Goal: Transaction & Acquisition: Purchase product/service

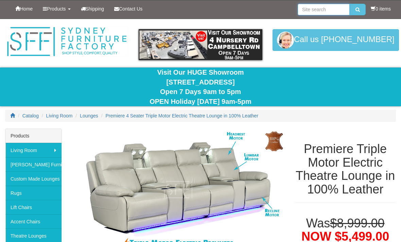
click at [308, 12] on input "search" at bounding box center [323, 10] width 52 height 12
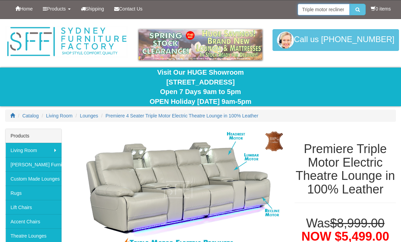
type input "Triple motor recliner lounge"
click at [355, 10] on button "submit" at bounding box center [357, 10] width 16 height 12
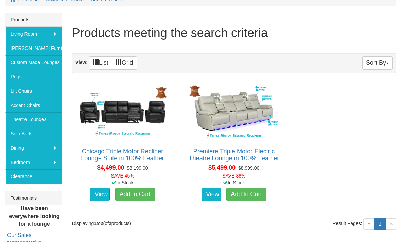
scroll to position [116, 0]
click at [113, 151] on link "Chicago Triple Motor Recliner Lounge Suite in 100% Leather" at bounding box center [122, 155] width 83 height 14
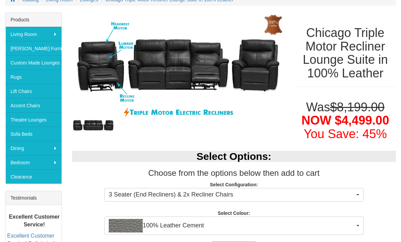
scroll to position [116, 0]
click at [359, 189] on button "3 Seater (End Recliners) & 2x Recliner Chairs" at bounding box center [233, 195] width 259 height 14
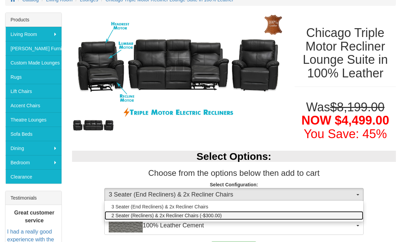
click at [196, 214] on span "2 Seater (Recliners) & 2x Recliner Chairs (-$300.00)" at bounding box center [166, 215] width 110 height 7
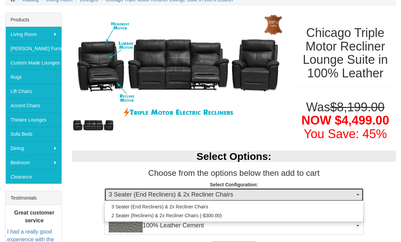
select select "5"
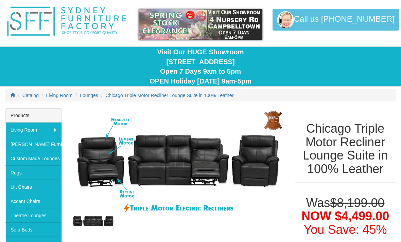
scroll to position [0, 0]
